Goal: Contribute content: Contribute content

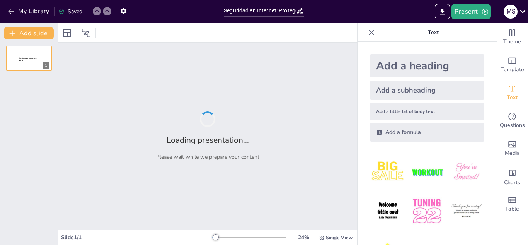
type input "Seguridad en Internet: Protege tu vida digital de un robo"
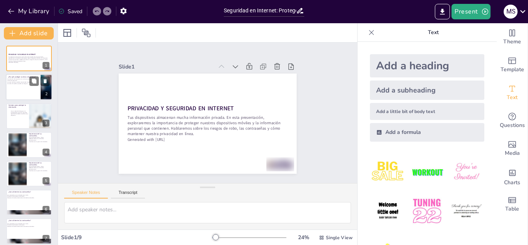
checkbox input "true"
click at [36, 92] on div at bounding box center [29, 87] width 46 height 26
type textarea "Es esencial entender que la protección de nuestros dispositivos no es solo una …"
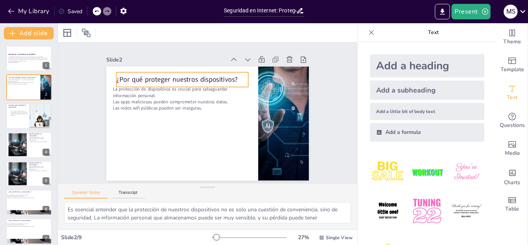
click at [130, 81] on p "¿Por qué proteger nuestros dispositivos?" at bounding box center [194, 73] width 128 height 50
click at [151, 81] on p "¿Por qué proteger nuestros dispositivos?" at bounding box center [207, 70] width 112 height 85
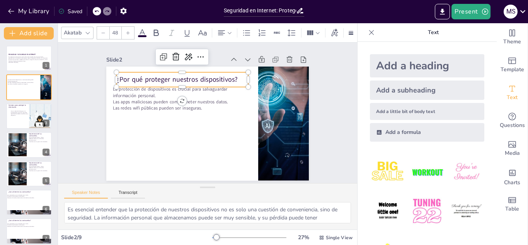
click at [136, 81] on p "¿Por qué proteger nuestros dispositivos?" at bounding box center [198, 72] width 124 height 62
click at [130, 81] on p "¿Por qué proteger nuestros dispositivos?" at bounding box center [194, 73] width 128 height 50
click at [151, 81] on p "¿Por qué proteger nuestros dispositivos?" at bounding box center [207, 70] width 112 height 85
click at [159, 81] on p "¿Por qué proteger nuestros dispositivos?" at bounding box center [211, 71] width 104 height 95
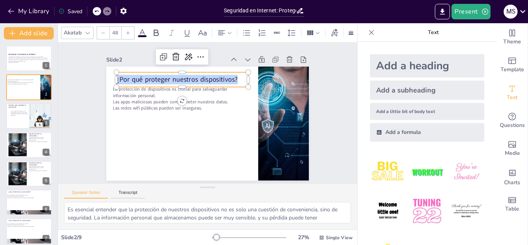
copy p "¿Por qué proteger nuestros dispositivos?"
click at [207, 57] on icon at bounding box center [212, 56] width 11 height 11
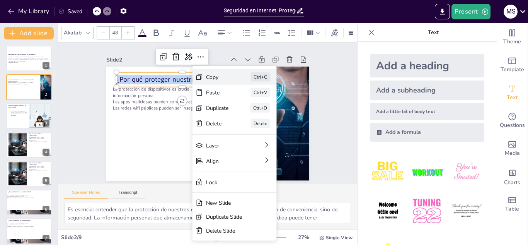
click at [251, 144] on div "Copy" at bounding box center [263, 153] width 24 height 18
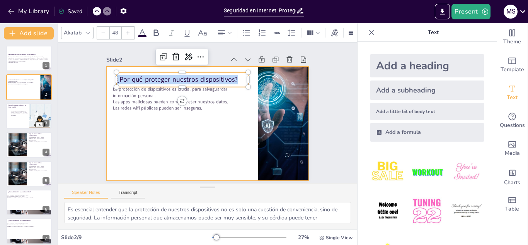
click at [127, 113] on div at bounding box center [205, 123] width 228 height 171
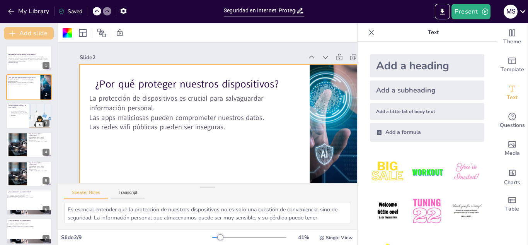
checkbox input "true"
click at [23, 12] on button "My Library" at bounding box center [29, 11] width 47 height 12
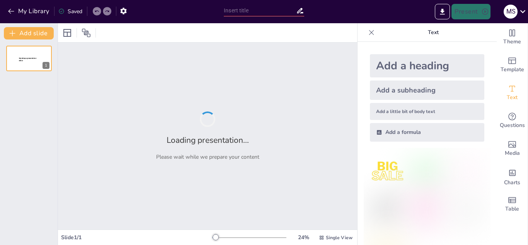
type input "Seguridad en Redes Wi-Fi Públicas: Precauciones Esenciales para Usuarios"
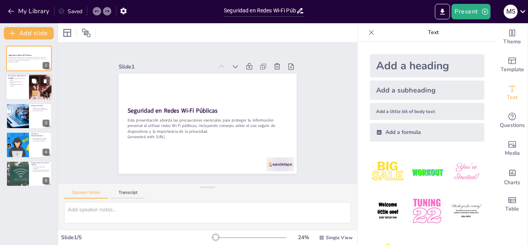
click at [14, 85] on p "La información no cifrada es vulnerable." at bounding box center [18, 85] width 17 height 3
type textarea "La protección de nuestra información personal es un aspecto fundamental de la s…"
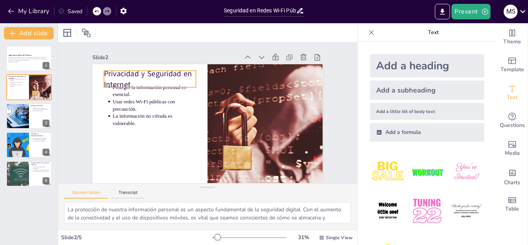
click at [146, 76] on p "Privacidad y Seguridad en Internet" at bounding box center [187, 49] width 83 height 78
click at [137, 76] on p "Privacidad y Seguridad en Internet" at bounding box center [180, 52] width 87 height 72
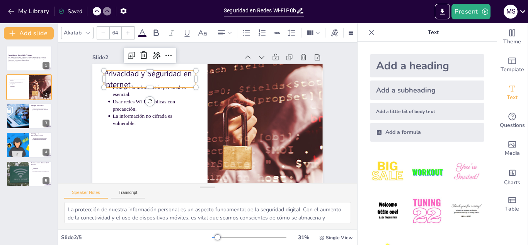
click at [232, 76] on p "Privacidad y Seguridad en Internet" at bounding box center [247, 59] width 31 height 94
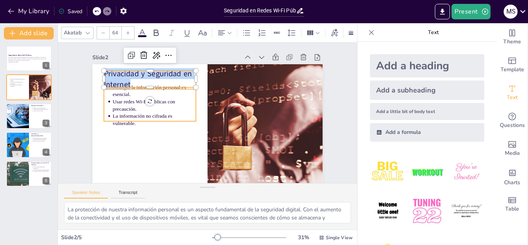
click at [143, 110] on ul "Proteger la información personal es esencial. Usar redes Wi-Fi públicas con pre…" at bounding box center [185, 59] width 84 height 101
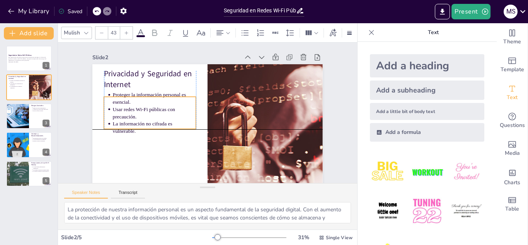
drag, startPoint x: 166, startPoint y: 118, endPoint x: 165, endPoint y: 126, distance: 8.2
click at [165, 124] on p "La información no cifrada es vulnerable." at bounding box center [156, 93] width 76 height 61
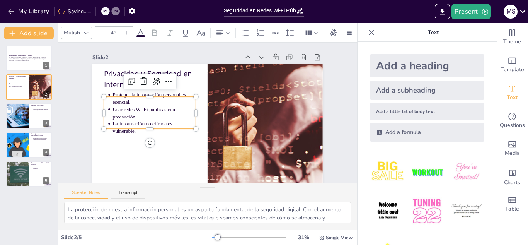
click at [139, 108] on p "Usar redes Wi-Fi públicas con precaución." at bounding box center [172, 74] width 67 height 72
click at [171, 104] on p "Usar redes Wi-Fi públicas con precaución." at bounding box center [190, 62] width 39 height 84
click at [130, 108] on p "Usar redes Wi-Fi públicas con precaución." at bounding box center [159, 91] width 82 height 47
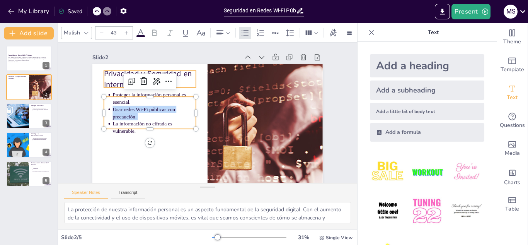
click at [220, 76] on p "Privacidad y Seguridad en Internet" at bounding box center [235, 52] width 31 height 94
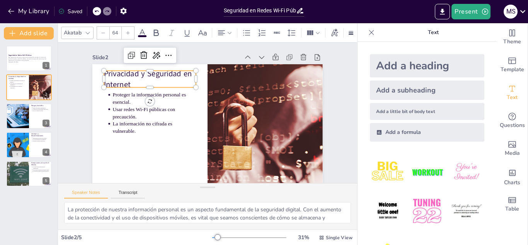
click at [143, 115] on p "Privacidad y Seguridad en Internet" at bounding box center [163, 162] width 40 height 95
click at [233, 76] on p "Privacidad y Seguridad en Internet" at bounding box center [257, 68] width 49 height 94
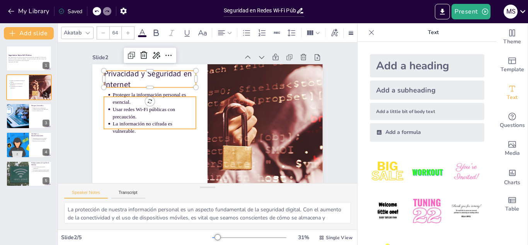
click at [220, 110] on p "Proteger la información personal es esencial." at bounding box center [262, 121] width 84 height 23
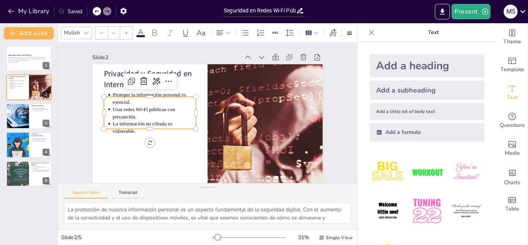
type input "43"
click at [219, 101] on p "Proteger la información personal es esencial." at bounding box center [242, 70] width 47 height 82
click at [146, 108] on p "Usar redes Wi-Fi públicas con precaución." at bounding box center [176, 70] width 61 height 76
click at [139, 109] on p "Usar redes Wi-Fi públicas con precaución." at bounding box center [172, 74] width 67 height 72
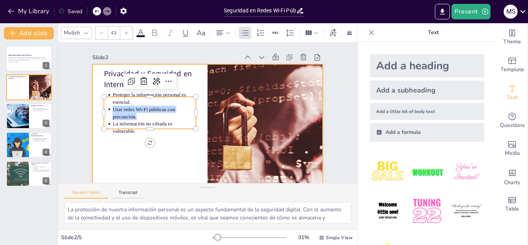
click at [116, 138] on div at bounding box center [222, 105] width 212 height 263
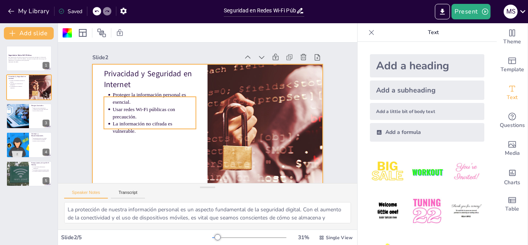
click at [176, 103] on p "La información no cifrada es vulnerable." at bounding box center [187, 61] width 23 height 84
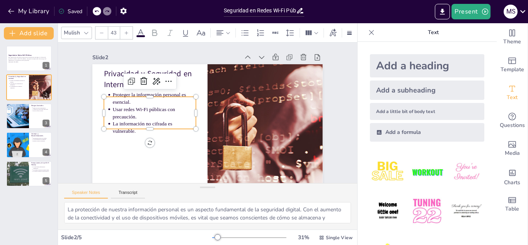
click at [124, 126] on div at bounding box center [148, 100] width 83 height 51
click at [124, 124] on div at bounding box center [150, 94] width 78 height 59
click at [124, 126] on div at bounding box center [148, 100] width 83 height 51
click at [124, 119] on div at bounding box center [154, 82] width 66 height 73
click at [219, 96] on div at bounding box center [265, 93] width 92 height 6
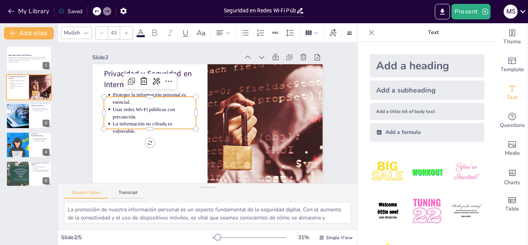
click at [135, 128] on div at bounding box center [147, 106] width 87 height 43
click at [137, 114] on div at bounding box center [162, 72] width 51 height 83
click at [133, 121] on div at bounding box center [152, 88] width 73 height 66
click at [164, 106] on div at bounding box center [176, 60] width 25 height 91
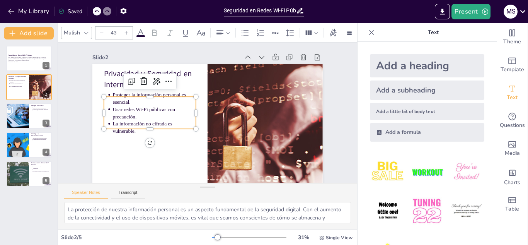
click at [154, 109] on div at bounding box center [171, 64] width 34 height 90
click at [191, 132] on div at bounding box center [208, 174] width 34 height 90
click at [128, 124] on div at bounding box center [150, 94] width 78 height 59
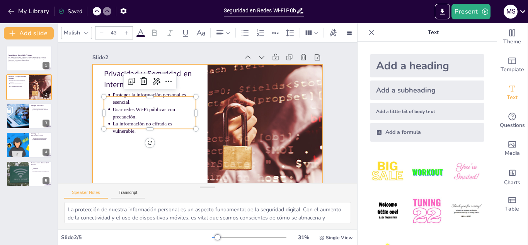
click at [121, 158] on div at bounding box center [192, 117] width 195 height 259
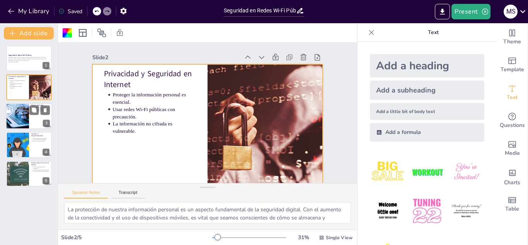
click at [20, 120] on div at bounding box center [17, 116] width 39 height 26
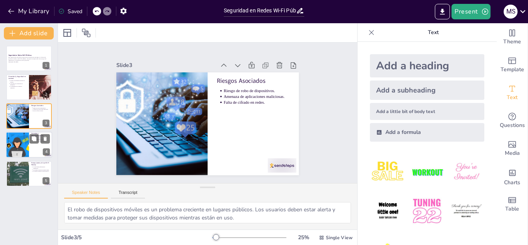
click at [39, 152] on div at bounding box center [29, 145] width 46 height 26
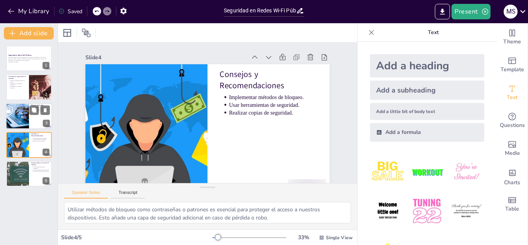
click at [24, 118] on div at bounding box center [17, 116] width 39 height 26
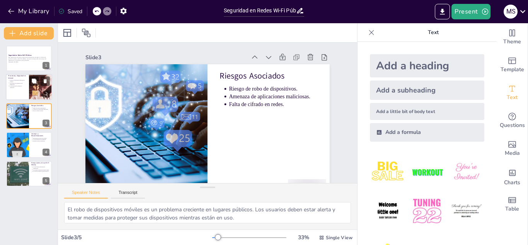
click at [14, 95] on div at bounding box center [29, 87] width 46 height 26
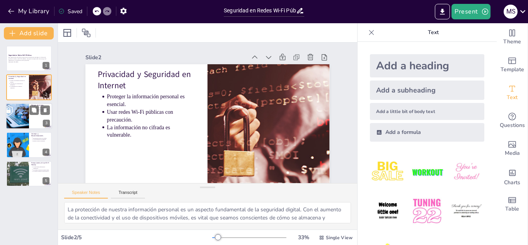
click at [15, 119] on div at bounding box center [17, 116] width 39 height 26
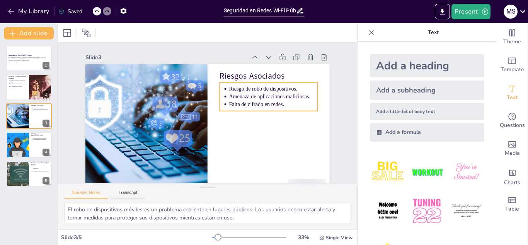
click at [252, 99] on p "Amenaza de aplicaciones maliciosas." at bounding box center [275, 110] width 88 height 26
click at [252, 88] on p "Amenaza de aplicaciones maliciosas." at bounding box center [226, 48] width 51 height 80
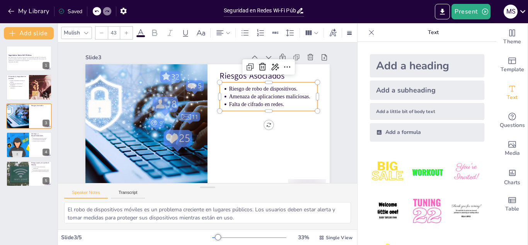
click at [252, 124] on p "Amenaza de aplicaciones maliciosas." at bounding box center [249, 166] width 43 height 84
click at [208, 134] on p "Falta de cifrado en redes." at bounding box center [182, 174] width 51 height 80
click at [205, 133] on p "Falta de cifrado en redes." at bounding box center [176, 171] width 58 height 76
click at [218, 135] on p "Falta de cifrado en redes." at bounding box center [209, 179] width 17 height 89
click at [246, 127] on p "Falta de cifrado en redes." at bounding box center [242, 169] width 43 height 84
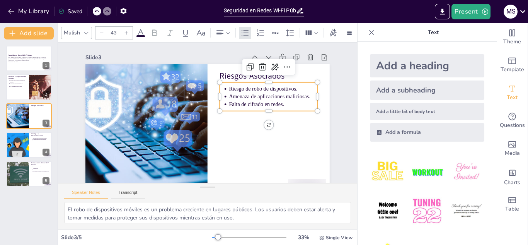
click at [195, 98] on p "Falta de cifrado en redes." at bounding box center [173, 56] width 43 height 84
click at [158, 215] on textarea "El robo de dispositivos móviles es un problema creciente en lugares públicos. L…" at bounding box center [207, 212] width 287 height 21
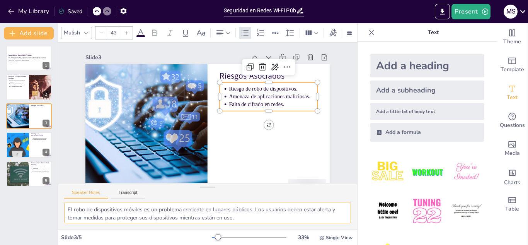
click at [158, 215] on textarea "El robo de dispositivos móviles es un problema creciente en lugares públicos. L…" at bounding box center [207, 212] width 287 height 21
drag, startPoint x: 158, startPoint y: 215, endPoint x: 251, endPoint y: 212, distance: 93.6
click at [251, 212] on textarea "El robo de dispositivos móviles es un problema creciente en lugares públicos. L…" at bounding box center [207, 212] width 287 height 21
click at [251, 210] on textarea "El robo de dispositivos móviles es un problema creciente en lugares públicos. L…" at bounding box center [207, 212] width 287 height 21
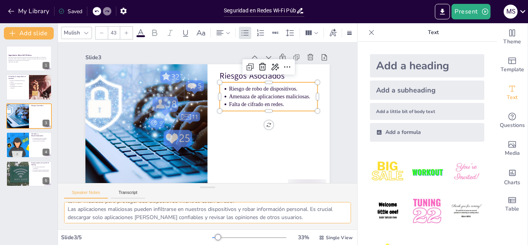
scroll to position [16, 0]
click at [251, 210] on textarea "El robo de dispositivos móviles es un problema creciente en lugares públicos. L…" at bounding box center [207, 212] width 287 height 21
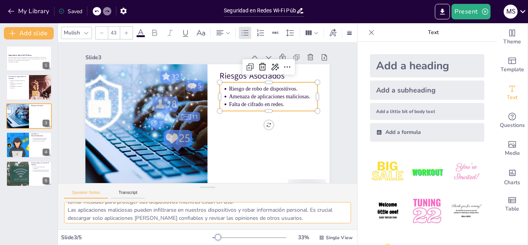
drag, startPoint x: 251, startPoint y: 210, endPoint x: 289, endPoint y: 215, distance: 38.6
click at [289, 215] on textarea "El robo de dispositivos móviles es un problema creciente en lugares públicos. L…" at bounding box center [207, 212] width 287 height 21
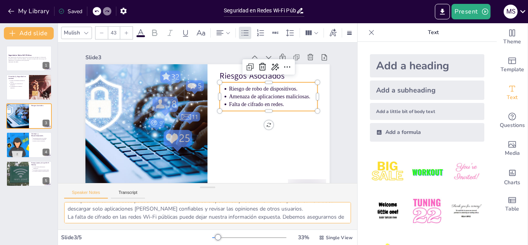
click at [281, 218] on textarea "El robo de dispositivos móviles es un problema creciente en lugares públicos. L…" at bounding box center [207, 212] width 287 height 21
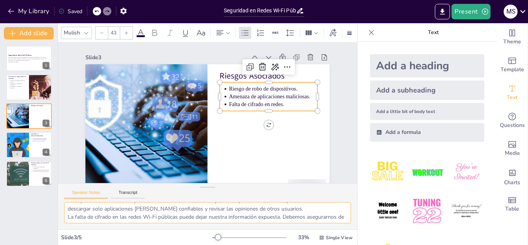
click at [281, 218] on textarea "El robo de dispositivos móviles es un problema creciente en lugares públicos. L…" at bounding box center [207, 212] width 287 height 21
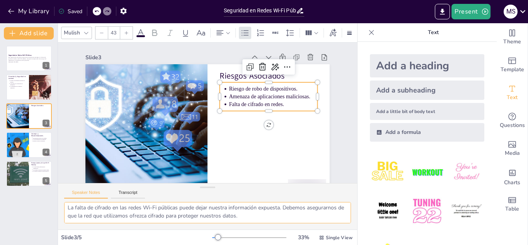
drag, startPoint x: 281, startPoint y: 218, endPoint x: 224, endPoint y: 210, distance: 57.4
click at [224, 210] on textarea "El robo de dispositivos móviles es un problema creciente en lugares públicos. L…" at bounding box center [207, 212] width 287 height 21
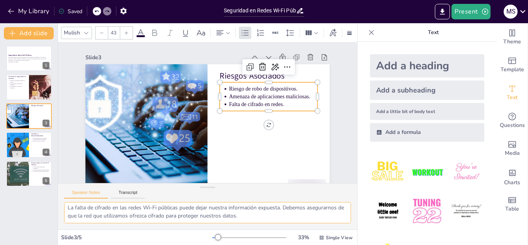
click at [224, 210] on textarea "El robo de dispositivos móviles es un problema creciente en lugares públicos. L…" at bounding box center [207, 212] width 287 height 21
click at [19, 151] on div at bounding box center [17, 145] width 39 height 26
type textarea "Utilizar métodos de bloqueo como contraseñas o patrones es esencial para proteg…"
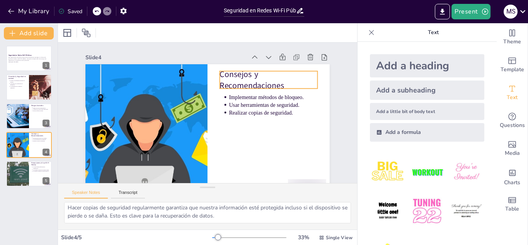
click at [242, 111] on p "Consejos y Recomendaciones" at bounding box center [258, 161] width 52 height 100
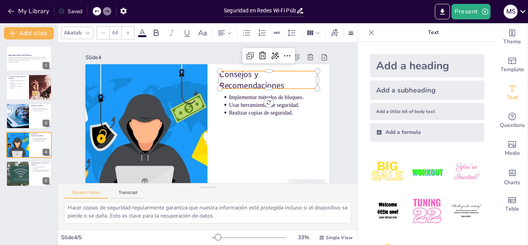
click at [242, 80] on p "Consejos y Recomendaciones" at bounding box center [277, 114] width 96 height 68
click at [242, 97] on p "Consejos y Recomendaciones" at bounding box center [270, 143] width 76 height 92
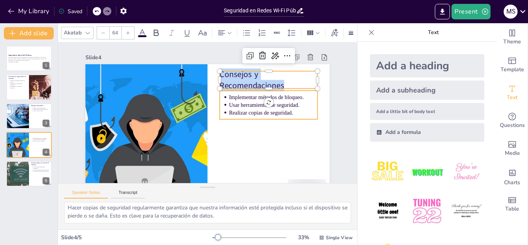
click at [204, 133] on p "Usar herramientas de seguridad." at bounding box center [175, 171] width 58 height 76
type input "43"
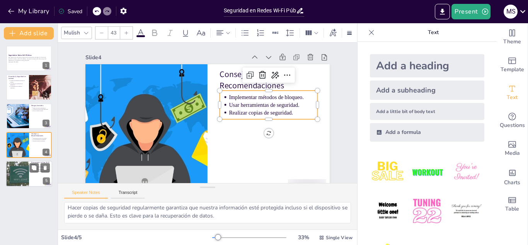
click at [17, 169] on div at bounding box center [17, 174] width 46 height 26
type textarea "Es vital evitar el intercambio de información sensible en redes públicas. Esto …"
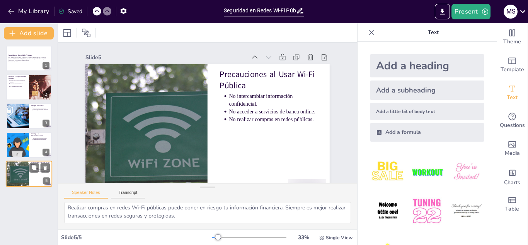
scroll to position [19, 0]
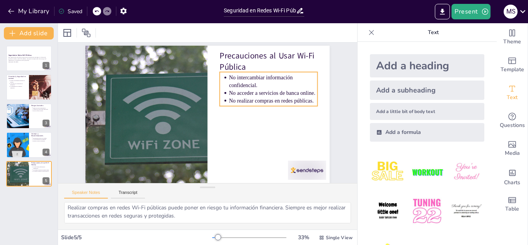
click at [248, 90] on p "No intercambiar información confidencial." at bounding box center [280, 119] width 84 height 58
click at [226, 144] on p "No intercambiar información confidencial." at bounding box center [194, 184] width 64 height 80
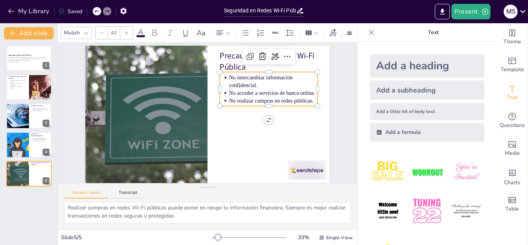
click at [241, 139] on p "No intercambiar información confidencial." at bounding box center [224, 184] width 33 height 90
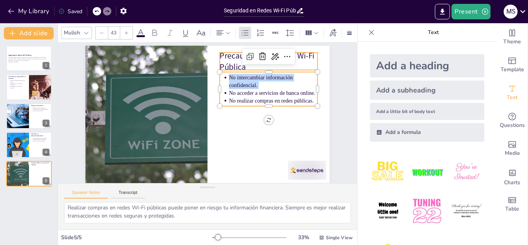
click at [236, 129] on p "Precauciones al Usar Wi-Fi Pública" at bounding box center [252, 178] width 33 height 99
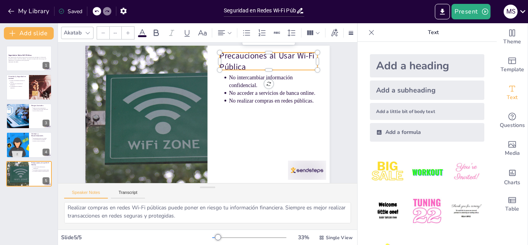
type input "64"
click at [249, 112] on p "Precauciones al Usar Wi-Fi Pública" at bounding box center [270, 162] width 43 height 100
click at [241, 69] on p "Precauciones al Usar Wi-Fi Pública" at bounding box center [287, 107] width 92 height 76
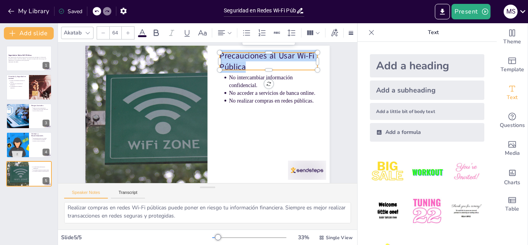
click at [229, 54] on p "Precauciones al Usar Wi-Fi Pública" at bounding box center [278, 75] width 100 height 43
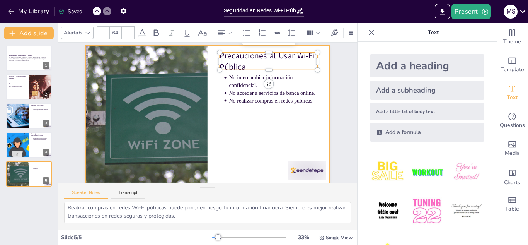
click at [232, 113] on div at bounding box center [207, 113] width 280 height 241
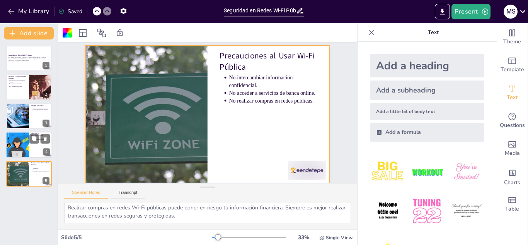
click at [17, 142] on div at bounding box center [17, 145] width 39 height 26
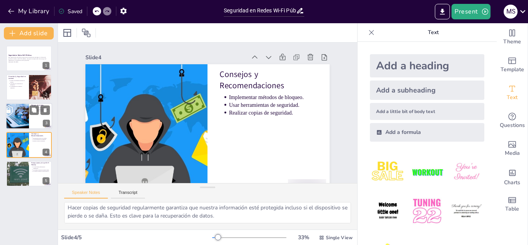
click at [24, 123] on div at bounding box center [17, 116] width 39 height 26
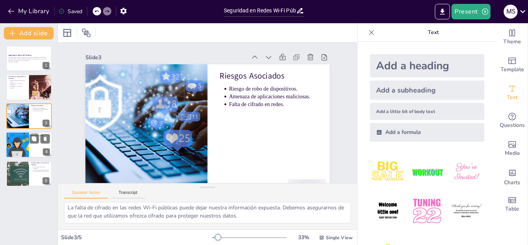
click at [14, 150] on div at bounding box center [17, 145] width 39 height 26
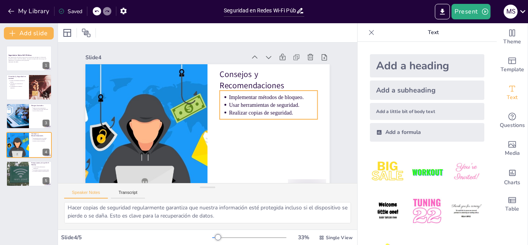
click at [260, 127] on p "Implementar métodos de bloqueo." at bounding box center [242, 170] width 34 height 87
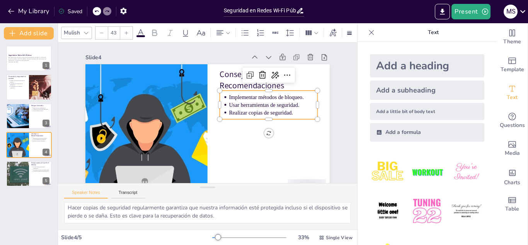
click at [268, 122] on p "Implementar métodos de bloqueo." at bounding box center [254, 162] width 51 height 80
click at [191, 123] on p "Usar herramientas de seguridad." at bounding box center [147, 140] width 87 height 34
click at [246, 121] on p "Usar herramientas de seguridad." at bounding box center [257, 156] width 65 height 71
click at [246, 123] on p "Usar herramientas de seguridad." at bounding box center [253, 161] width 58 height 76
copy p "Usar herramientas de seguridad."
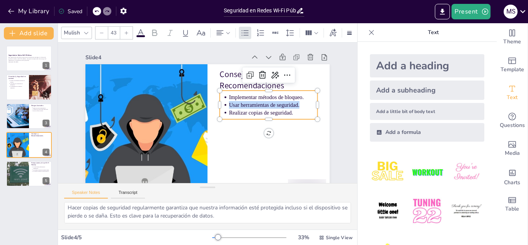
click at [241, 97] on p "Realizar copias de seguridad." at bounding box center [246, 59] width 58 height 76
click at [241, 128] on p "Realizar copias de seguridad." at bounding box center [246, 166] width 58 height 76
click at [241, 122] on p "Realizar copias de seguridad." at bounding box center [261, 151] width 76 height 58
copy p "Realizar copias de seguridad."
click at [16, 87] on p "La información no cifrada es vulnerable." at bounding box center [18, 86] width 17 height 3
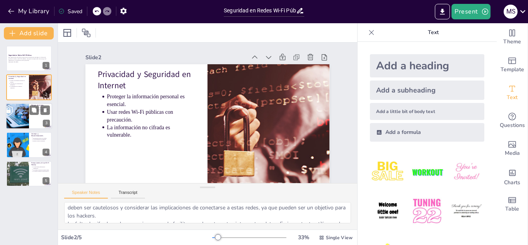
click at [17, 121] on div at bounding box center [17, 116] width 39 height 26
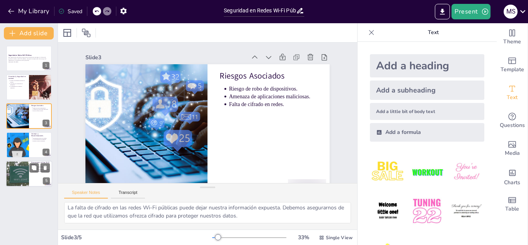
click at [21, 169] on div at bounding box center [17, 174] width 46 height 26
type textarea "Es vital evitar el intercambio de información sensible en redes públicas. Esto …"
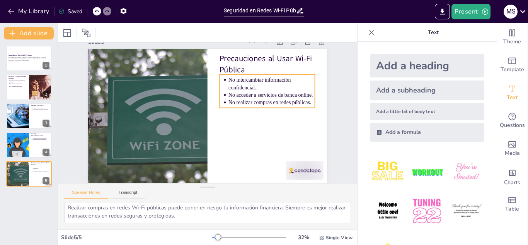
scroll to position [15, 0]
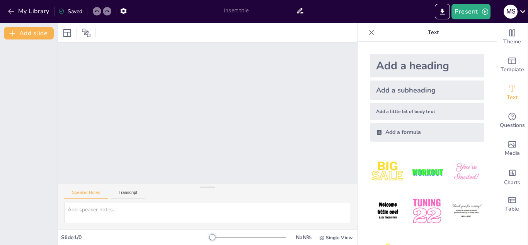
click at [242, 8] on input "text" at bounding box center [260, 10] width 72 height 11
type input "WDD"
click at [26, 8] on button "My Library" at bounding box center [29, 11] width 47 height 12
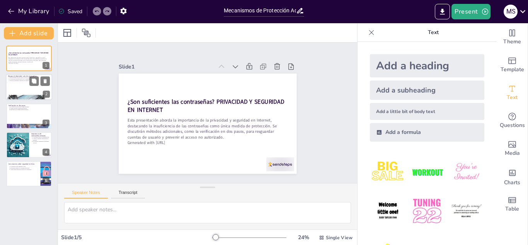
click at [34, 89] on div at bounding box center [29, 87] width 46 height 26
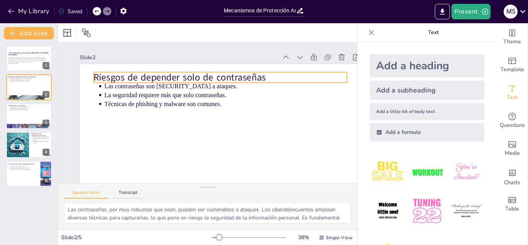
click at [199, 77] on p "Riesgos de depender solo de contraseñas" at bounding box center [220, 77] width 253 height 13
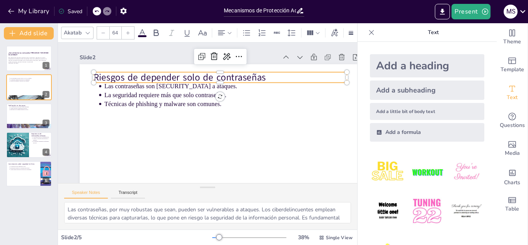
click at [199, 77] on p "Riesgos de depender solo de contraseñas" at bounding box center [220, 77] width 253 height 13
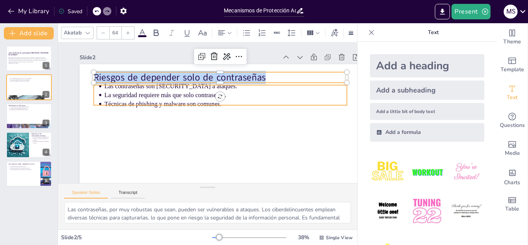
click at [134, 96] on p "La seguridad requiere más que solo contraseñas." at bounding box center [225, 95] width 243 height 9
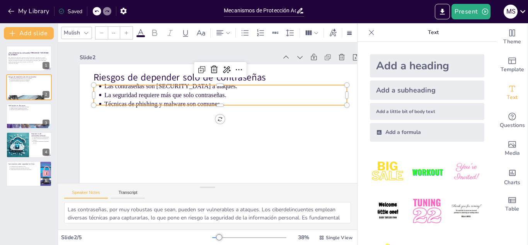
type input "43"
click at [134, 96] on p "La seguridad requiere más que solo contraseñas." at bounding box center [225, 95] width 243 height 9
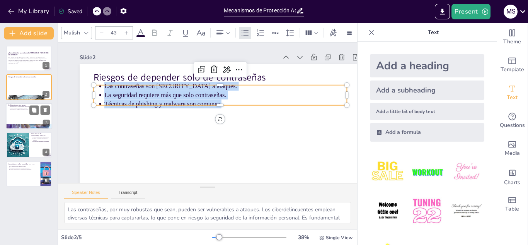
click at [50, 115] on div at bounding box center [29, 116] width 46 height 26
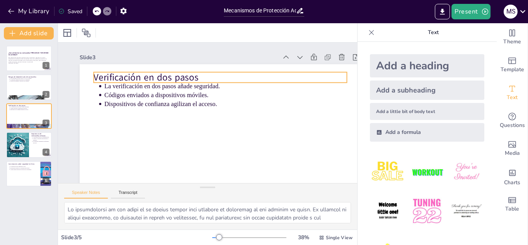
click at [120, 78] on p "Verificación en dos pasos" at bounding box center [220, 77] width 253 height 13
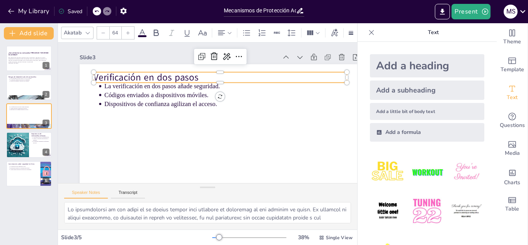
click at [120, 78] on p "Verificación en dos pasos" at bounding box center [220, 77] width 253 height 13
copy p "Verificación en dos pasos"
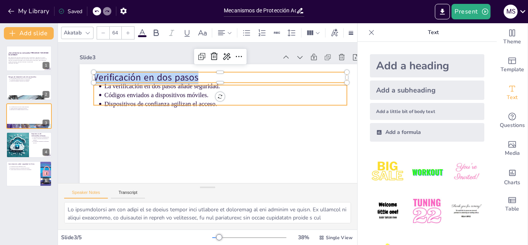
click at [159, 92] on p "Códigos enviados a dispositivos móviles." at bounding box center [225, 95] width 243 height 9
type input "43"
click at [159, 92] on p "Códigos enviados a dispositivos móviles." at bounding box center [225, 95] width 243 height 9
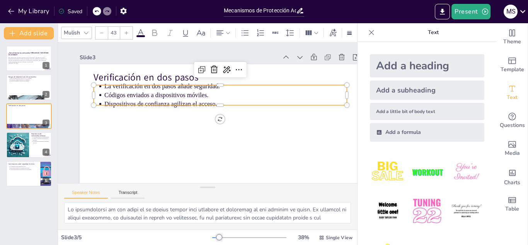
click at [159, 92] on p "Códigos enviados a dispositivos móviles." at bounding box center [225, 95] width 243 height 9
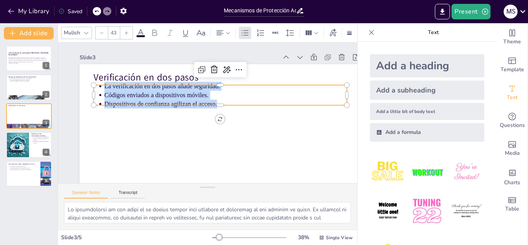
copy ul "La verificación en dos pasos añade seguridad. Códigos enviados a dispositivos m…"
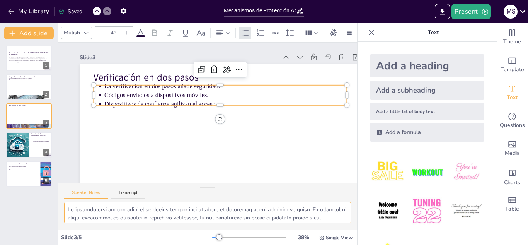
click at [92, 211] on textarea at bounding box center [207, 212] width 287 height 21
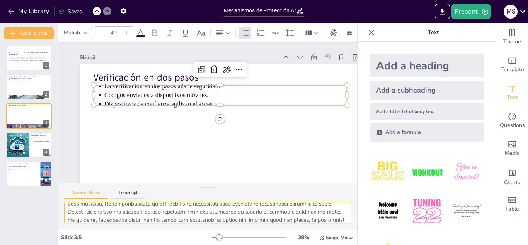
scroll to position [55, 0]
click at [92, 211] on textarea at bounding box center [207, 212] width 287 height 21
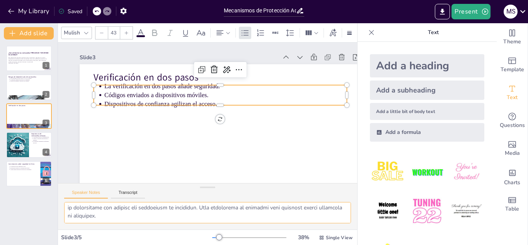
drag, startPoint x: 92, startPoint y: 211, endPoint x: 206, endPoint y: 218, distance: 113.6
click at [206, 218] on textarea at bounding box center [207, 212] width 287 height 21
drag, startPoint x: 206, startPoint y: 218, endPoint x: 210, endPoint y: 209, distance: 10.0
click at [210, 209] on textarea at bounding box center [207, 212] width 287 height 21
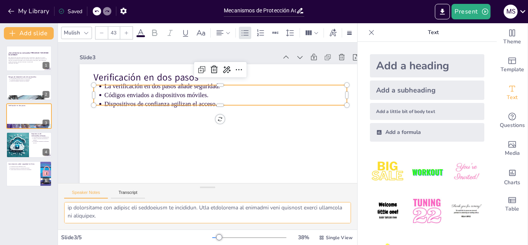
scroll to position [74, 0]
click at [210, 209] on textarea at bounding box center [207, 212] width 287 height 21
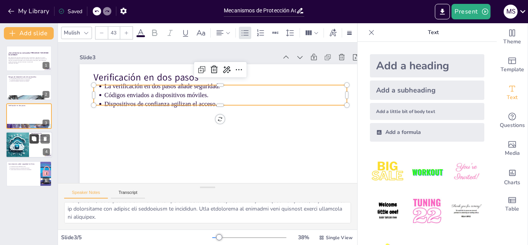
click at [32, 142] on button at bounding box center [33, 138] width 9 height 9
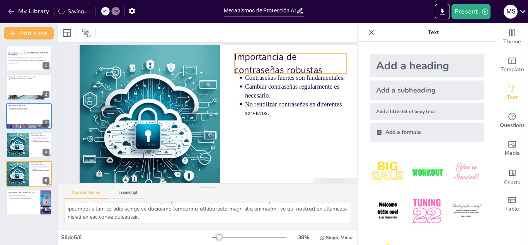
scroll to position [18, 0]
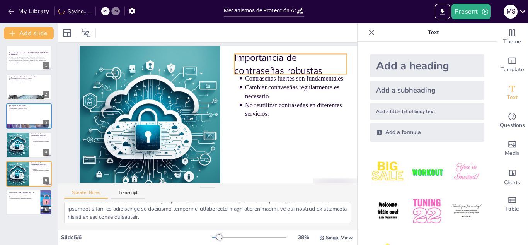
click at [277, 63] on p "Importancia de contraseñas robustas" at bounding box center [290, 64] width 113 height 26
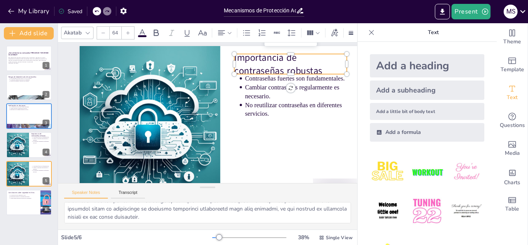
click at [277, 63] on p "Importancia de contraseñas robustas" at bounding box center [290, 64] width 113 height 26
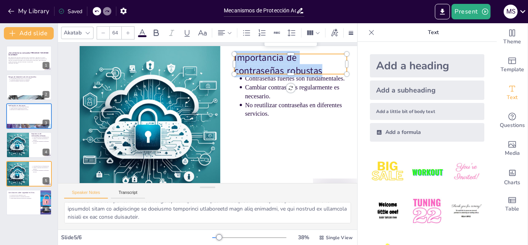
click at [277, 63] on p "Importancia de contraseñas robustas" at bounding box center [290, 64] width 113 height 26
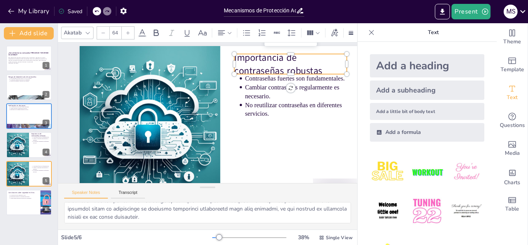
click at [277, 63] on p "Importancia de contraseñas robustas" at bounding box center [290, 64] width 113 height 26
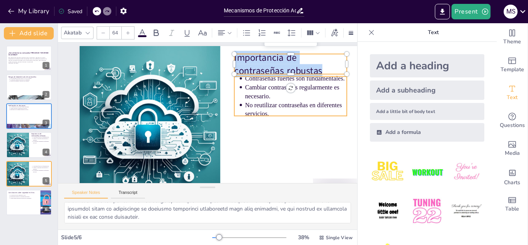
click at [273, 98] on p "Cambiar contraseñas regularmente es necesario." at bounding box center [296, 92] width 102 height 18
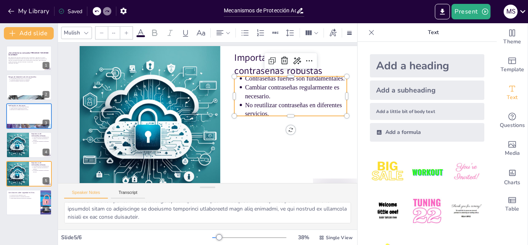
type input "43"
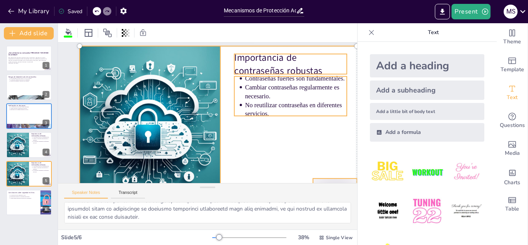
click at [254, 128] on div at bounding box center [221, 125] width 282 height 158
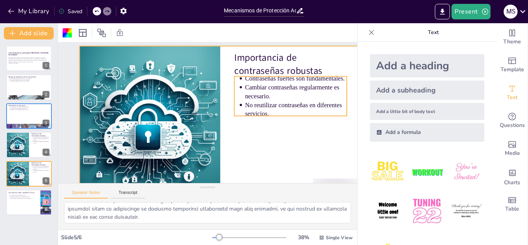
click at [276, 104] on p "No reutilizar contraseñas en diferentes servicios." at bounding box center [296, 110] width 102 height 18
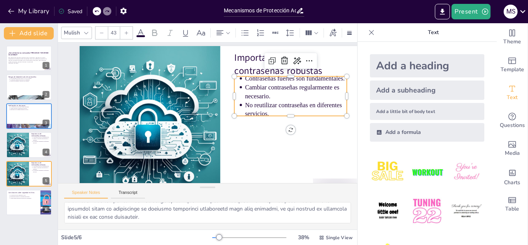
click at [276, 104] on p "No reutilizar contraseñas en diferentes servicios." at bounding box center [296, 110] width 102 height 18
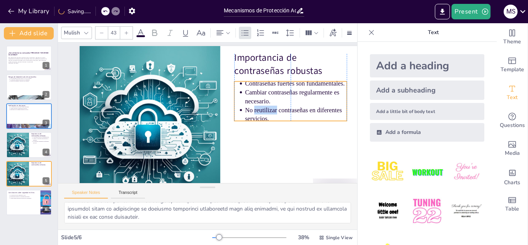
click at [276, 106] on p "No reutilizar contraseñas en diferentes servicios." at bounding box center [296, 115] width 102 height 18
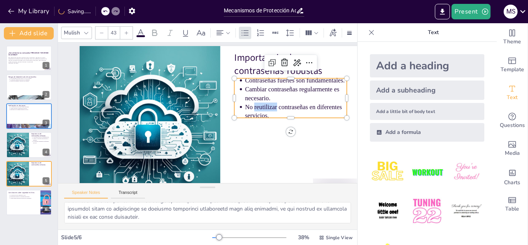
click at [276, 106] on p "No reutilizar contraseñas en diferentes servicios." at bounding box center [296, 111] width 102 height 18
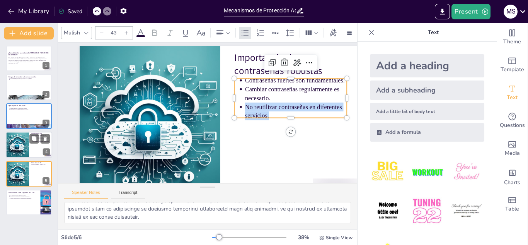
click at [13, 143] on div at bounding box center [17, 145] width 26 height 26
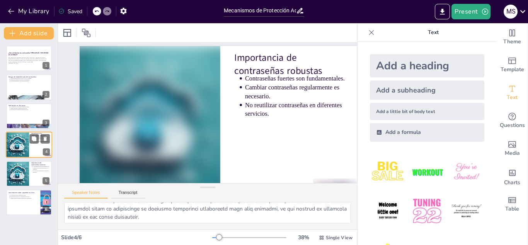
scroll to position [0, 0]
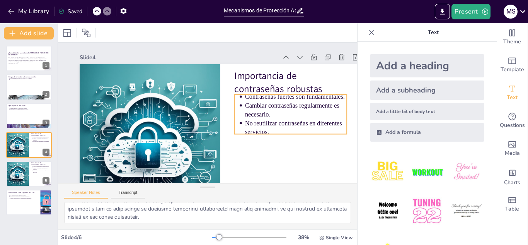
click at [278, 122] on p "No reutilizar contraseñas en diferentes servicios." at bounding box center [296, 128] width 102 height 18
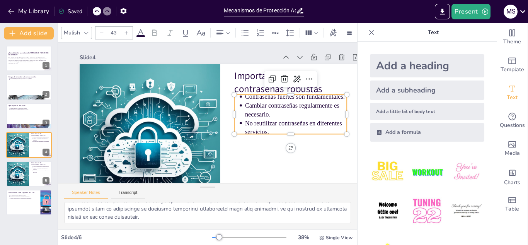
click at [278, 122] on p "No reutilizar contraseñas en diferentes servicios." at bounding box center [296, 128] width 102 height 18
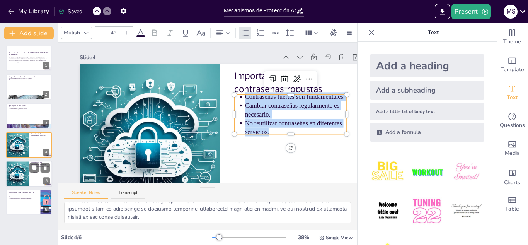
click at [24, 181] on div at bounding box center [17, 174] width 26 height 26
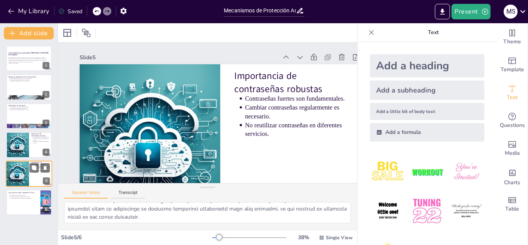
click at [22, 163] on div at bounding box center [17, 174] width 26 height 26
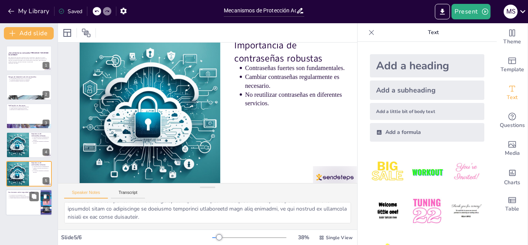
click at [19, 198] on p "Adoptar buenas prácticas de gestión de contraseñas." at bounding box center [24, 198] width 29 height 2
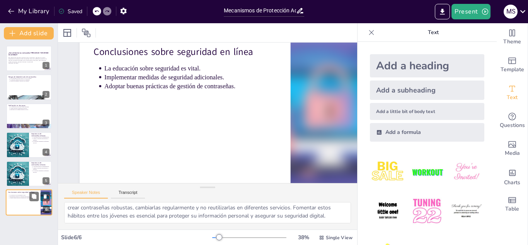
scroll to position [59, 0]
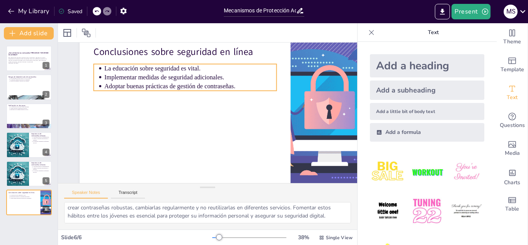
click at [171, 76] on p "Implementar medidas de seguridad adicionales." at bounding box center [190, 77] width 172 height 9
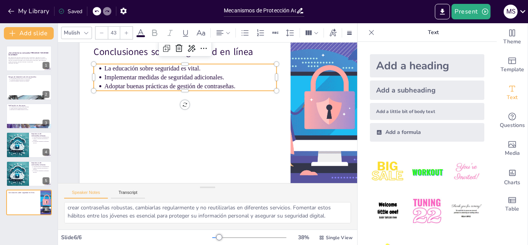
click at [171, 76] on p "Implementar medidas de seguridad adicionales." at bounding box center [190, 77] width 172 height 9
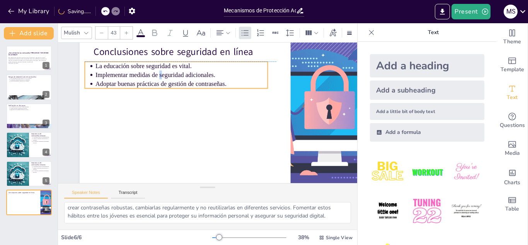
drag, startPoint x: 171, startPoint y: 76, endPoint x: 162, endPoint y: 74, distance: 8.3
click at [162, 74] on p "Implementar medidas de seguridad adicionales." at bounding box center [182, 74] width 172 height 9
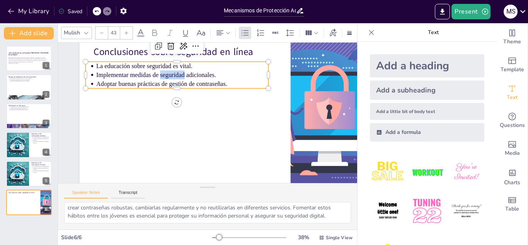
click at [162, 74] on p "Implementar medidas de seguridad adicionales." at bounding box center [182, 74] width 172 height 9
click at [154, 85] on p "Adoptar buenas prácticas de gestión de contraseñas." at bounding box center [182, 83] width 172 height 9
